Goal: Information Seeking & Learning: Learn about a topic

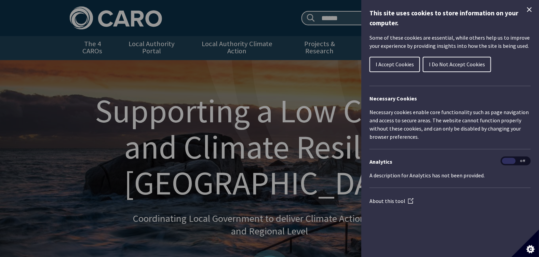
click at [392, 64] on span "I Accept Cookies" at bounding box center [394, 64] width 38 height 7
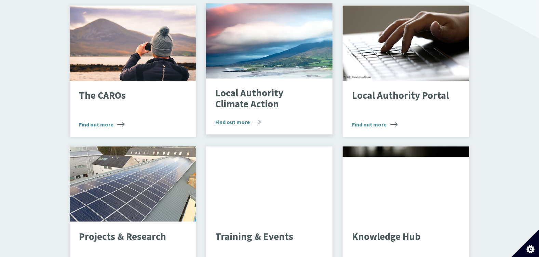
scroll to position [512, 0]
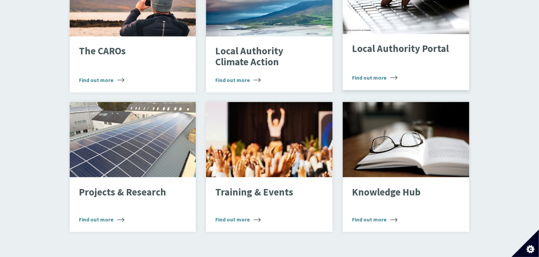
click at [414, 45] on p "Local Authority Portal" at bounding box center [400, 49] width 97 height 11
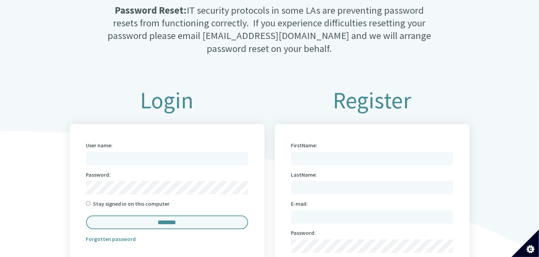
scroll to position [273, 0]
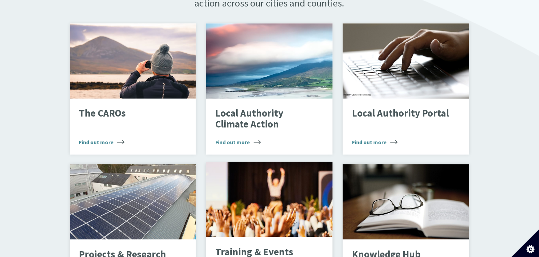
scroll to position [444, 0]
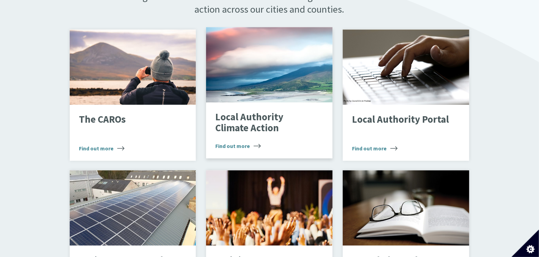
click at [274, 120] on p "Local Authority Climate Action" at bounding box center [264, 123] width 97 height 22
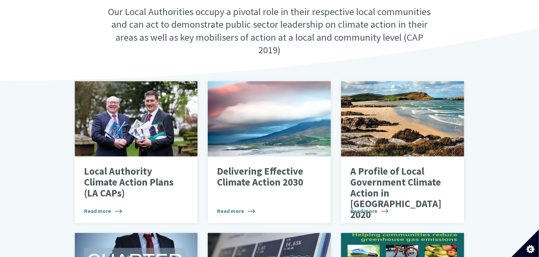
scroll to position [239, 0]
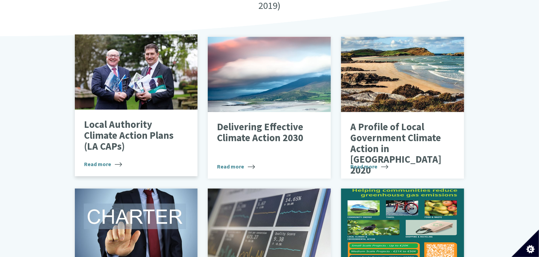
click at [145, 128] on p "Local Authority Climate Action Plans (LA CAPs)" at bounding box center [131, 135] width 94 height 32
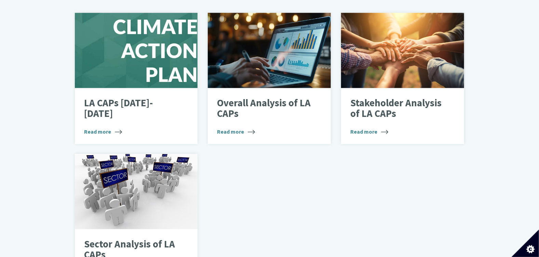
scroll to position [444, 0]
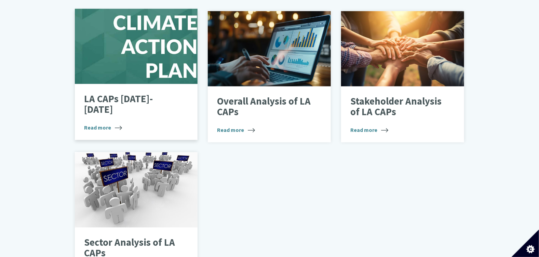
click at [152, 94] on p "LA CAPs [DATE]-[DATE]" at bounding box center [131, 105] width 94 height 22
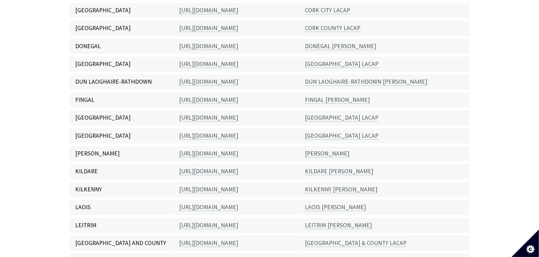
scroll to position [170, 0]
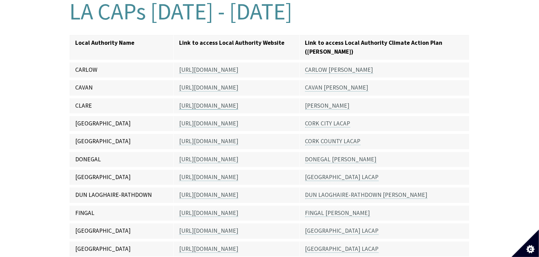
click at [208, 102] on link "[URL][DOMAIN_NAME]" at bounding box center [208, 106] width 59 height 8
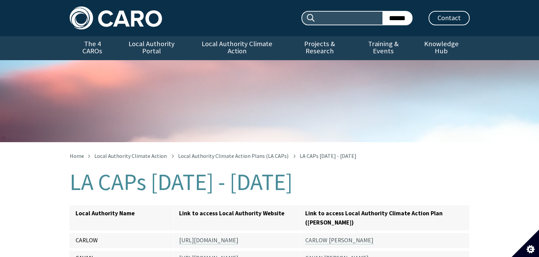
scroll to position [176, 0]
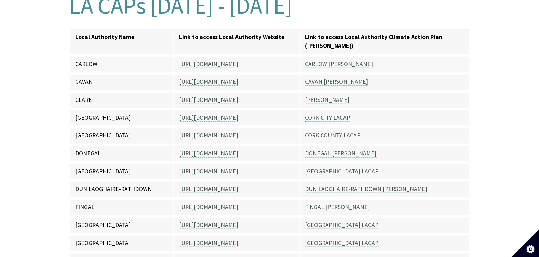
click at [322, 96] on link "[PERSON_NAME]" at bounding box center [327, 100] width 44 height 8
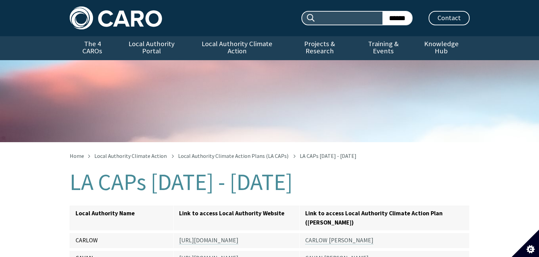
scroll to position [182, 0]
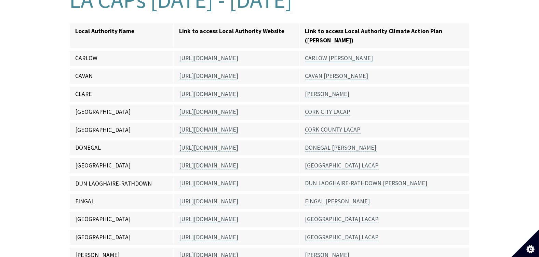
click at [328, 54] on link "CARLOW LACAP" at bounding box center [339, 58] width 68 height 8
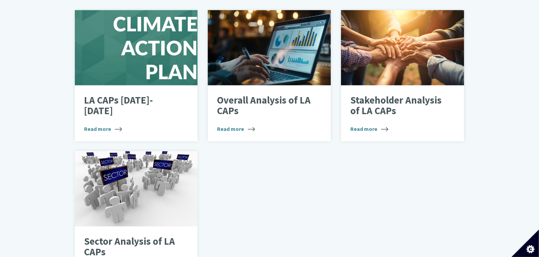
scroll to position [444, 0]
